Goal: Answer question/provide support: Share knowledge or assist other users

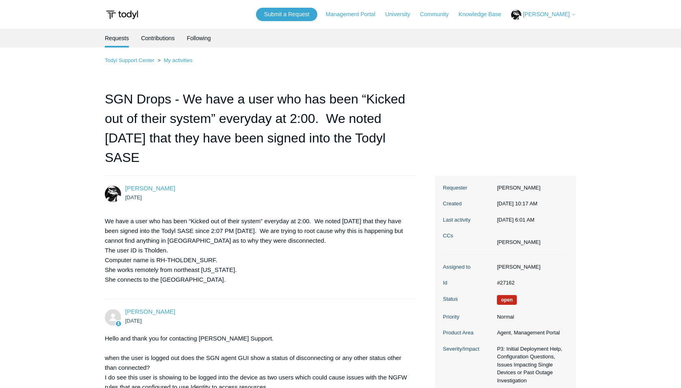
scroll to position [868, 0]
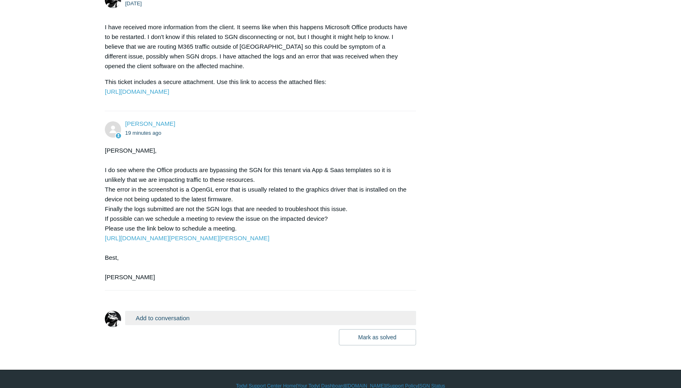
scroll to position [1048, 0]
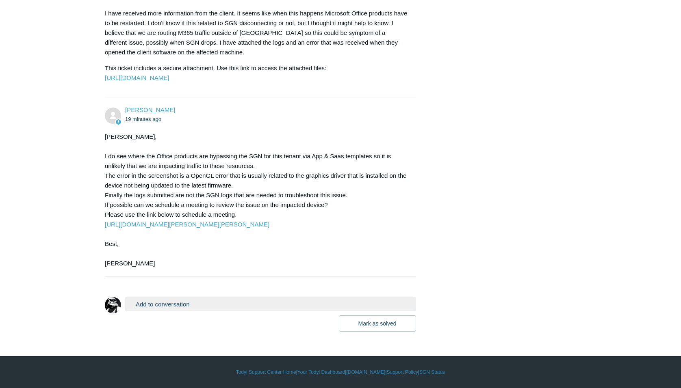
click at [163, 227] on link "[URL][DOMAIN_NAME][PERSON_NAME][PERSON_NAME]" at bounding box center [187, 224] width 164 height 7
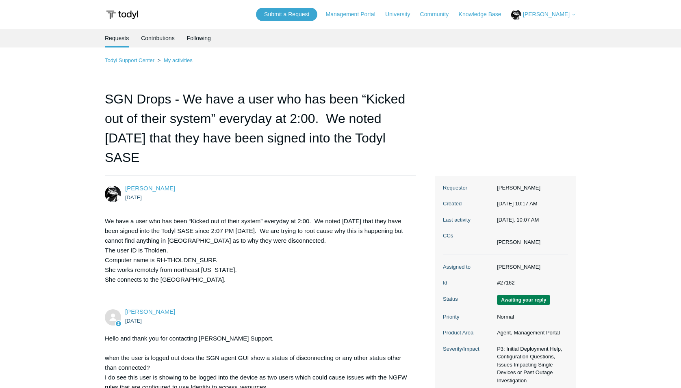
scroll to position [1048, 0]
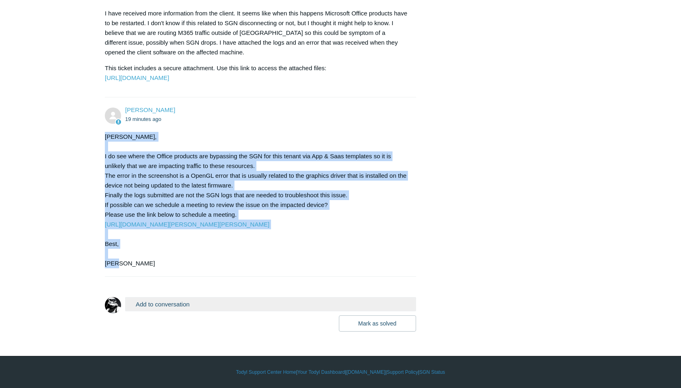
drag, startPoint x: 105, startPoint y: 136, endPoint x: 204, endPoint y: 266, distance: 163.2
click at [205, 268] on div "[PERSON_NAME], I do see where the Office products are bypassing the SGN for thi…" at bounding box center [256, 200] width 303 height 136
drag, startPoint x: 204, startPoint y: 266, endPoint x: 172, endPoint y: 196, distance: 77.2
copy div "[PERSON_NAME], I do see where the Office products are bypassing the SGN for thi…"
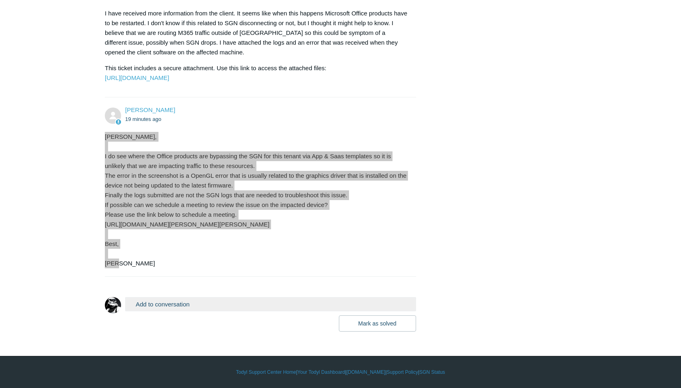
scroll to position [953, 0]
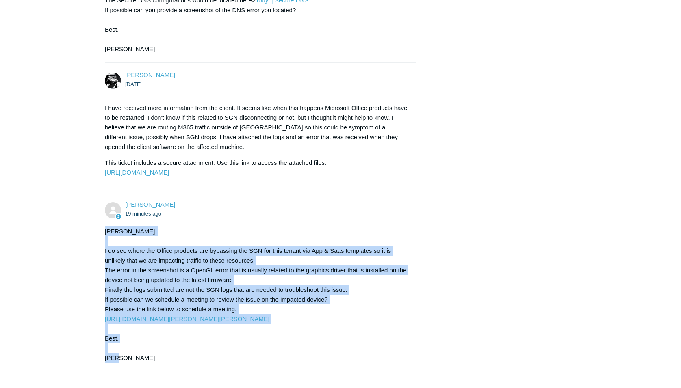
click at [322, 262] on div "[PERSON_NAME], I do see where the Office products are bypassing the SGN for thi…" at bounding box center [256, 295] width 303 height 136
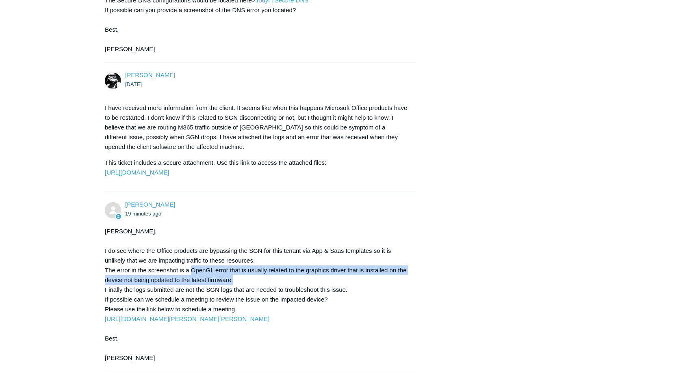
drag, startPoint x: 191, startPoint y: 270, endPoint x: 387, endPoint y: 276, distance: 195.9
click at [387, 276] on div "[PERSON_NAME], I do see where the Office products are bypassing the SGN for thi…" at bounding box center [256, 295] width 303 height 136
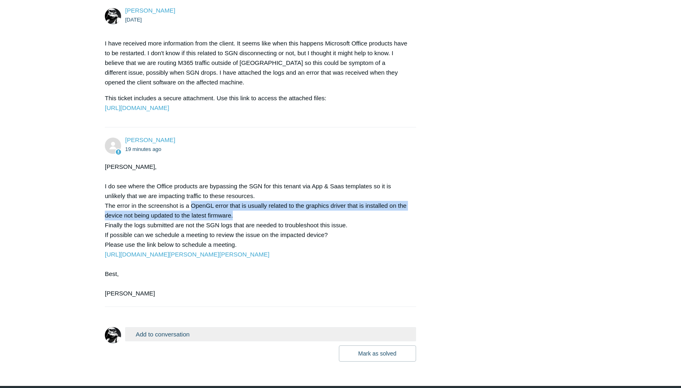
scroll to position [1043, 0]
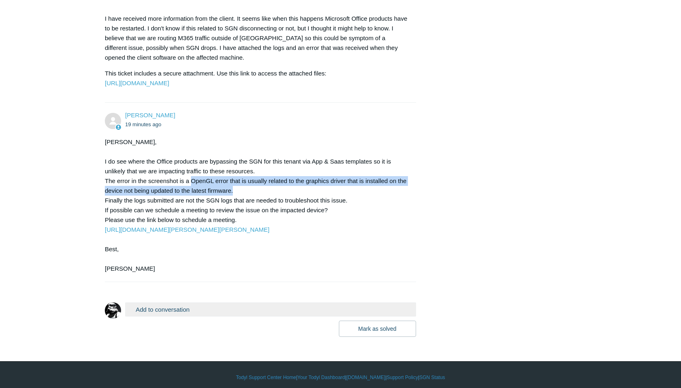
click at [173, 309] on button "Add to conversation" at bounding box center [270, 310] width 291 height 14
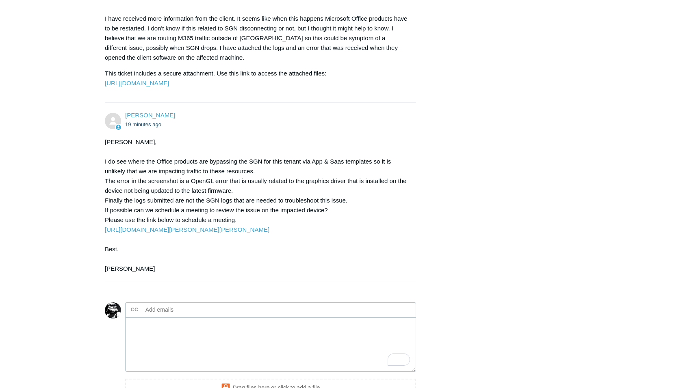
click at [184, 314] on input "text" at bounding box center [185, 310] width 87 height 12
type input "[EMAIL_ADDRESS][DOMAIN_NAME]"
type input "n"
type input "[EMAIL_ADDRESS][DOMAIN_NAME]"
click at [158, 331] on textarea "To enrich screen reader interactions, please activate Accessibility in Grammarl…" at bounding box center [270, 345] width 291 height 55
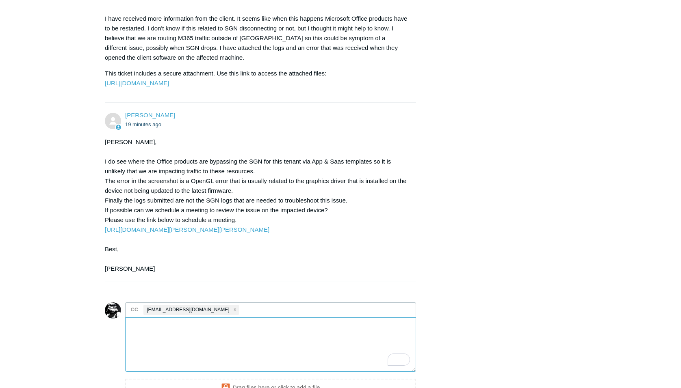
click at [225, 333] on textarea "To enrich screen reader interactions, please activate Accessibility in Grammarl…" at bounding box center [270, 345] width 291 height 55
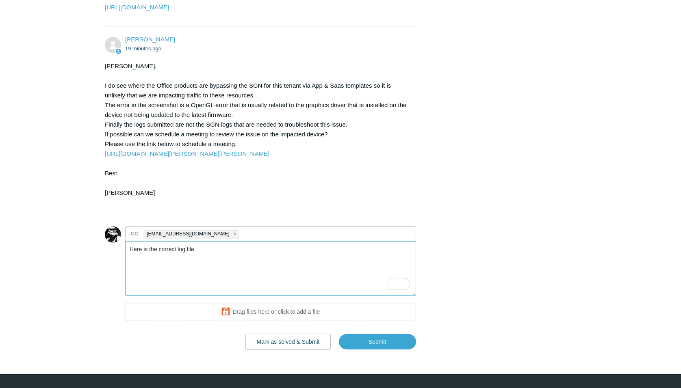
scroll to position [1137, 0]
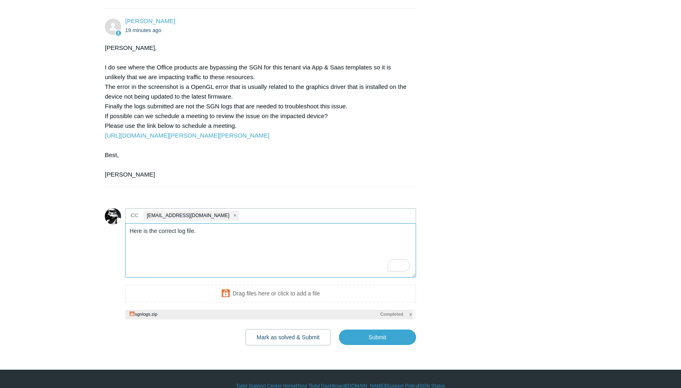
click at [209, 235] on textarea "Here is the correct log file." at bounding box center [270, 250] width 291 height 55
drag, startPoint x: 255, startPoint y: 232, endPoint x: 285, endPoint y: 232, distance: 29.7
click at [285, 232] on textarea "Here is the correct log file. If possible, can we get any answer" at bounding box center [270, 250] width 291 height 55
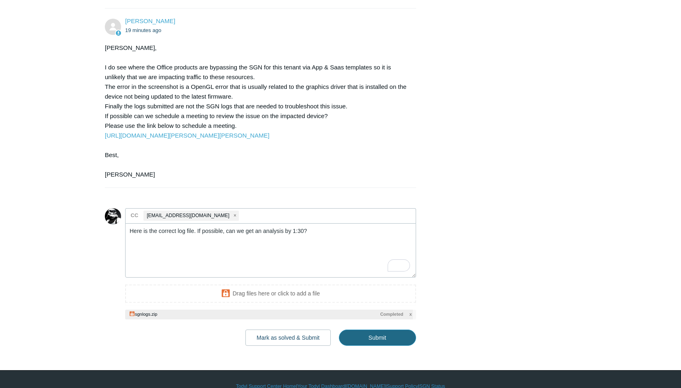
click at [371, 340] on input "Submit" at bounding box center [377, 338] width 77 height 16
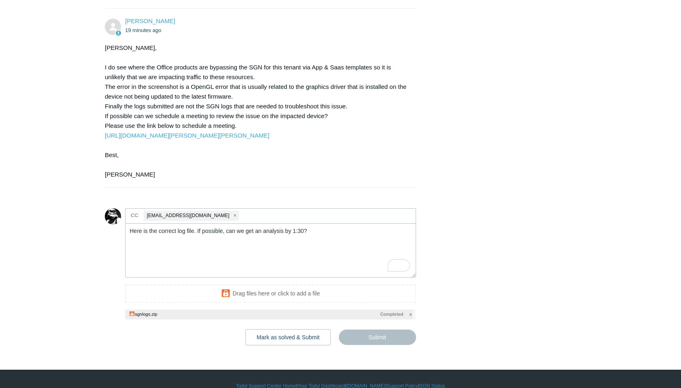
type textarea "Here is the correct log file. If possible, can we get an analysis by 1:30? This…"
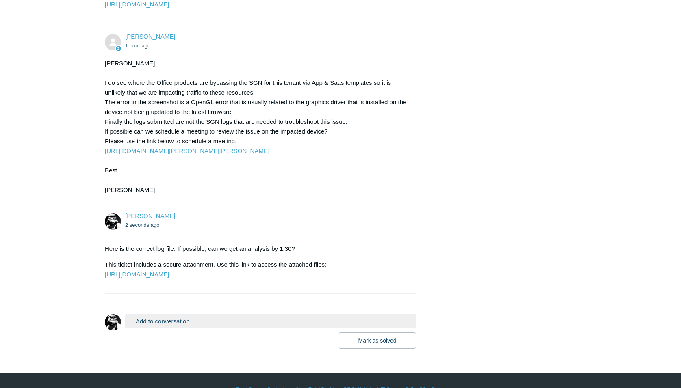
scroll to position [1158, 0]
